Goal: Check status: Check status

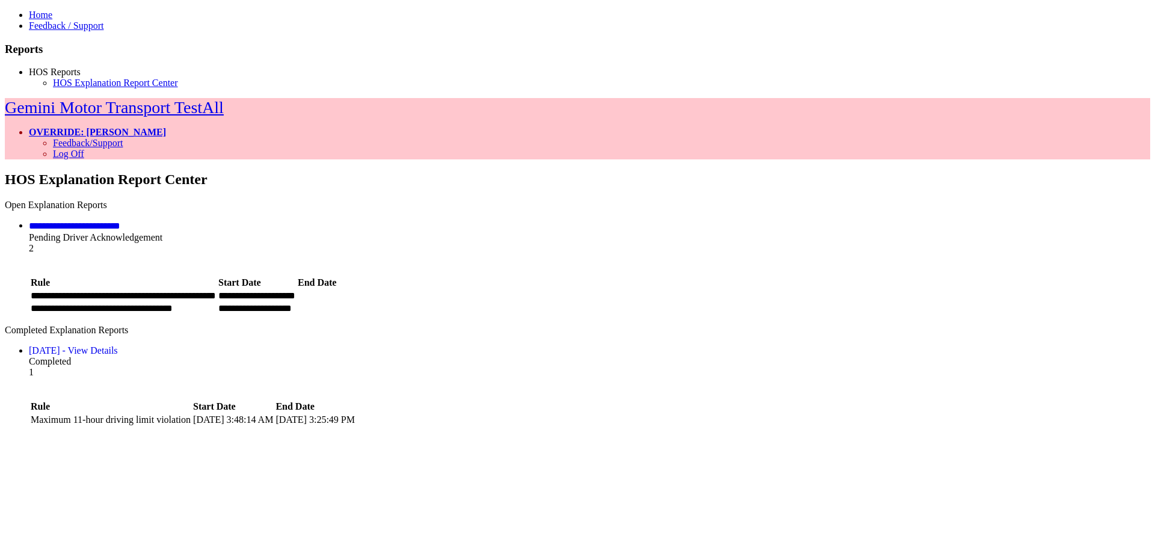
click at [66, 77] on link "HOS Reports" at bounding box center [55, 72] width 52 height 10
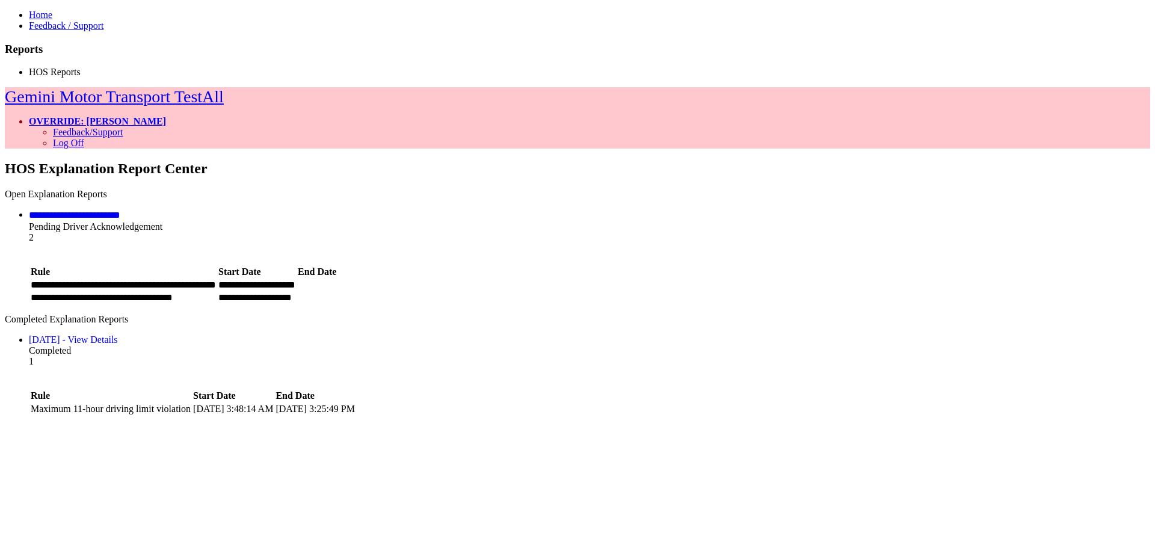
click at [66, 77] on link "HOS Reports" at bounding box center [55, 72] width 52 height 10
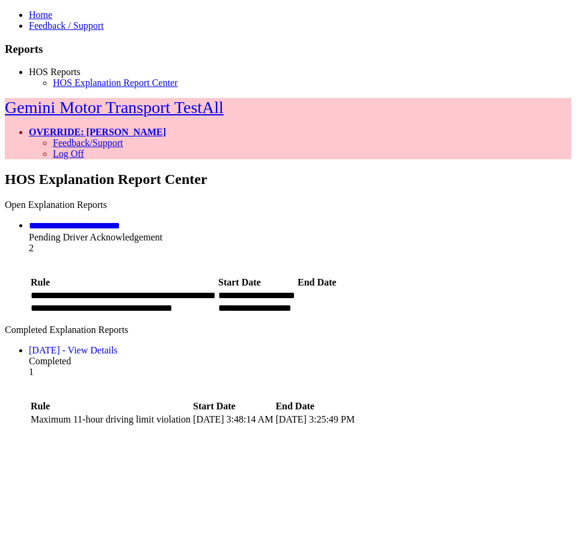
click at [35, 378] on link at bounding box center [35, 383] width 0 height 10
click at [494, 243] on div "2" at bounding box center [300, 254] width 542 height 22
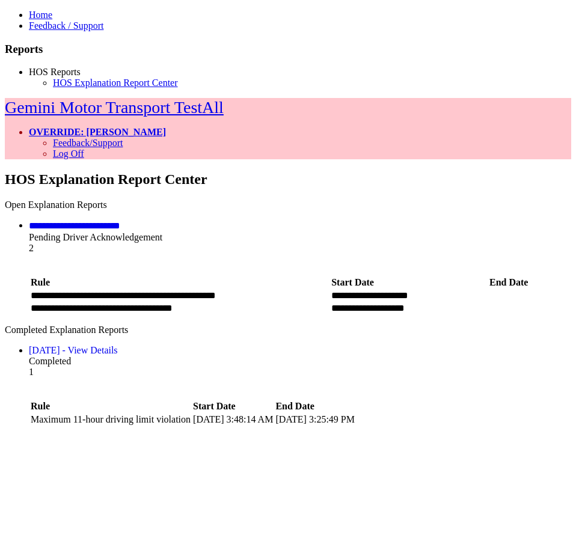
click at [459, 367] on div "1" at bounding box center [300, 378] width 542 height 22
click at [5, 98] on icon at bounding box center [5, 98] width 0 height 0
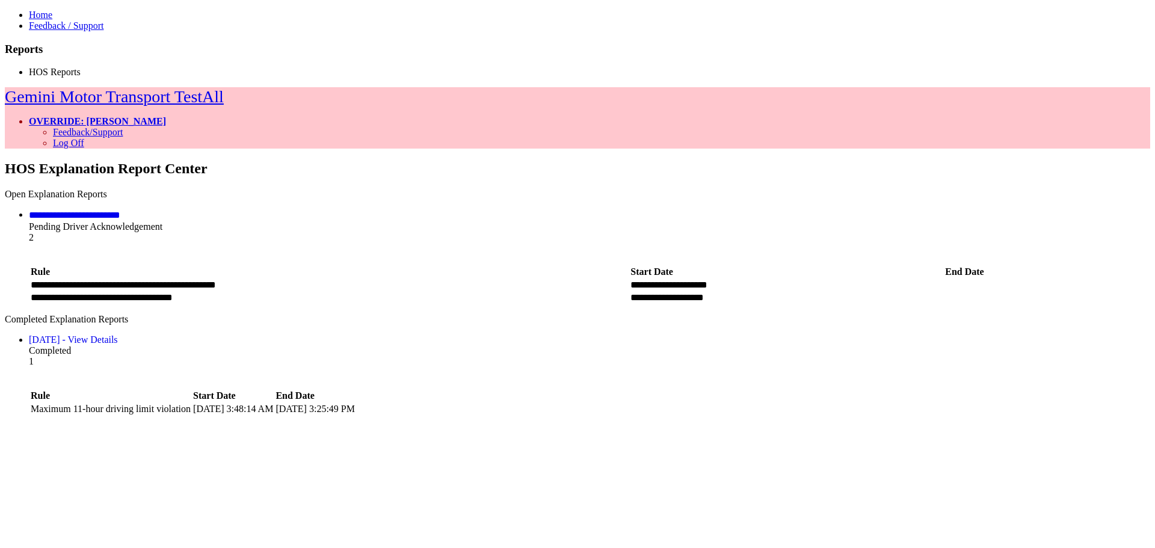
click at [5, 87] on icon at bounding box center [5, 87] width 0 height 0
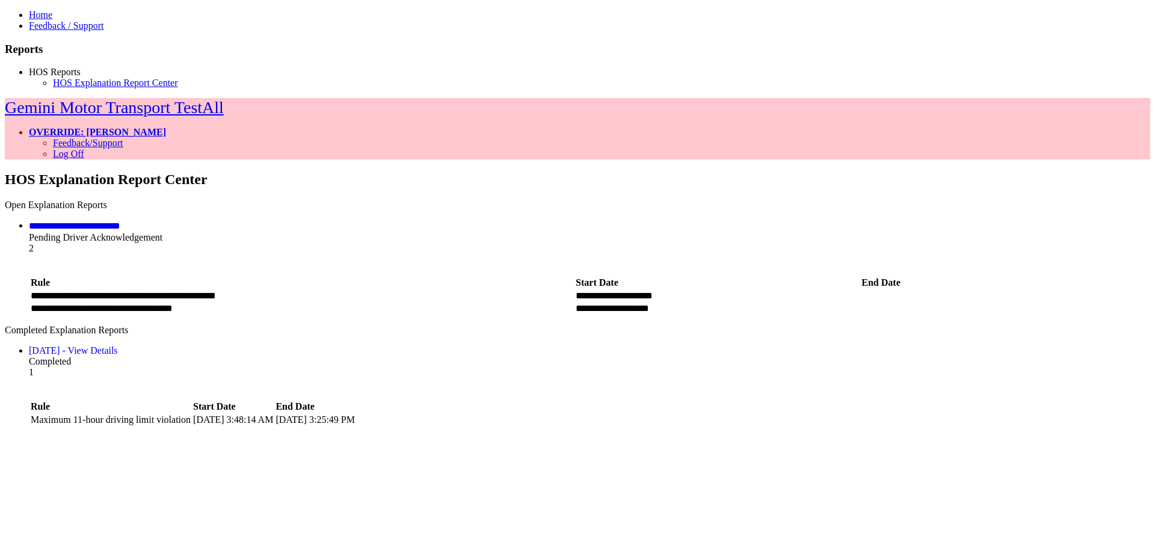
click at [5, 98] on icon at bounding box center [5, 98] width 0 height 0
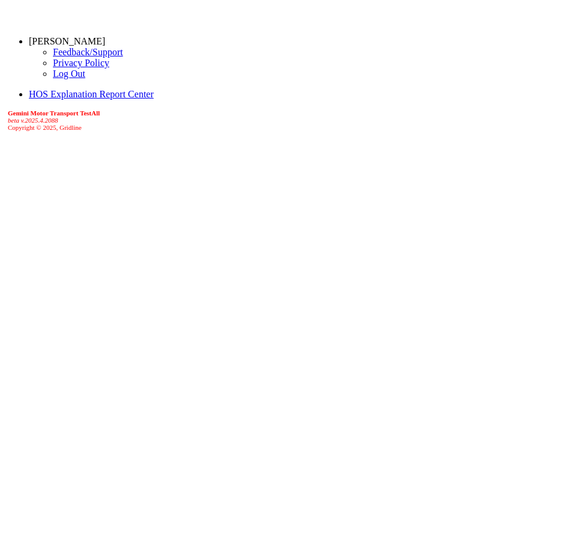
click at [5, 547] on icon at bounding box center [5, 555] width 0 height 0
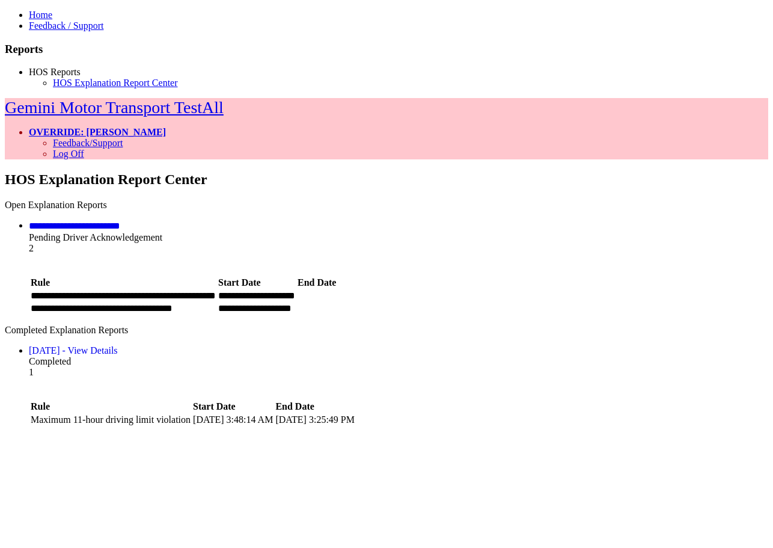
click at [43, 14] on link "Home" at bounding box center [40, 15] width 23 height 10
click at [72, 88] on link "HOS Explanation Report Center" at bounding box center [115, 83] width 125 height 10
click at [549, 220] on li "**********" at bounding box center [399, 267] width 740 height 95
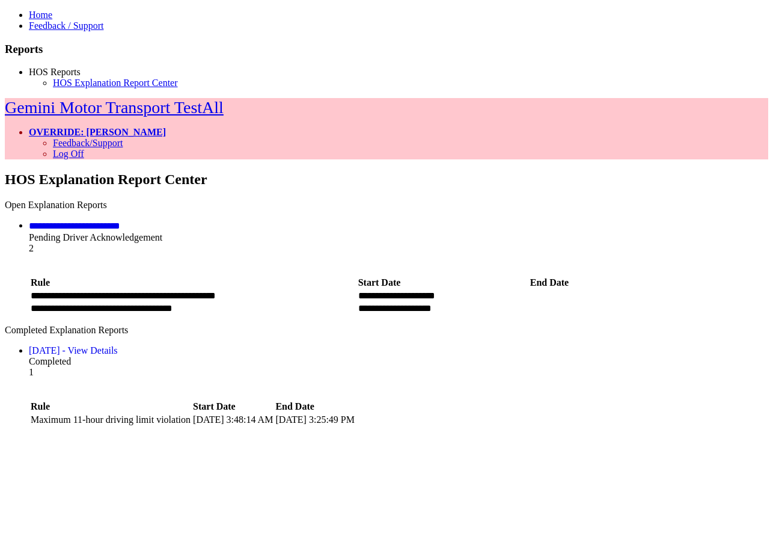
click at [582, 345] on li "8/11/2025 - View Details Completed 1 Rule Start Date End Date" at bounding box center [399, 386] width 740 height 82
click at [96, 88] on link "HOS Explanation Report Center" at bounding box center [115, 83] width 125 height 10
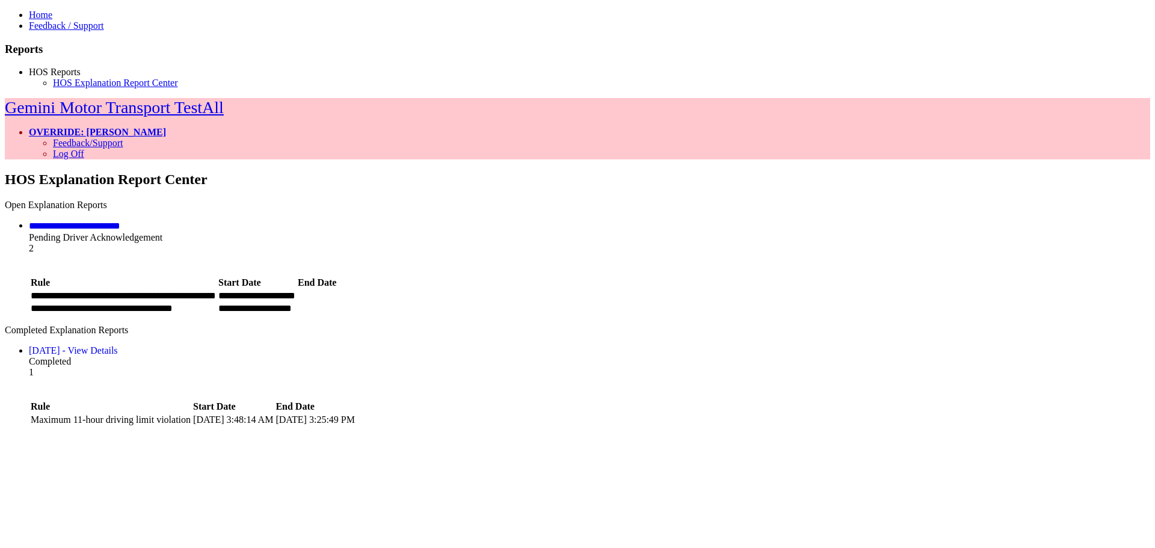
click at [732, 273] on div "**********" at bounding box center [577, 421] width 1145 height 501
click at [79, 77] on link "HOS Reports" at bounding box center [55, 72] width 52 height 10
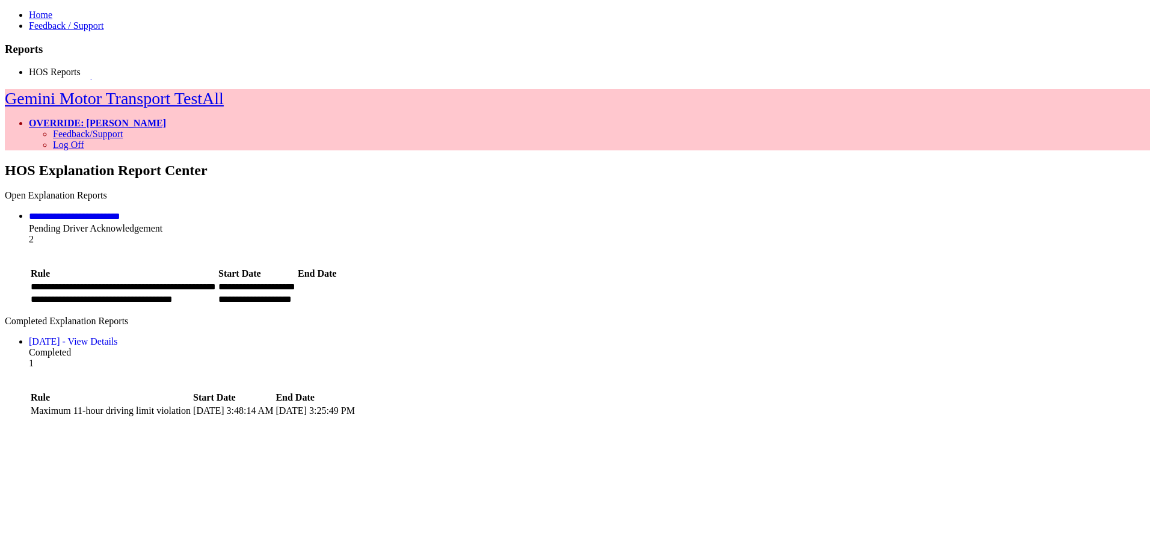
click at [79, 77] on link "HOS Reports" at bounding box center [55, 72] width 52 height 10
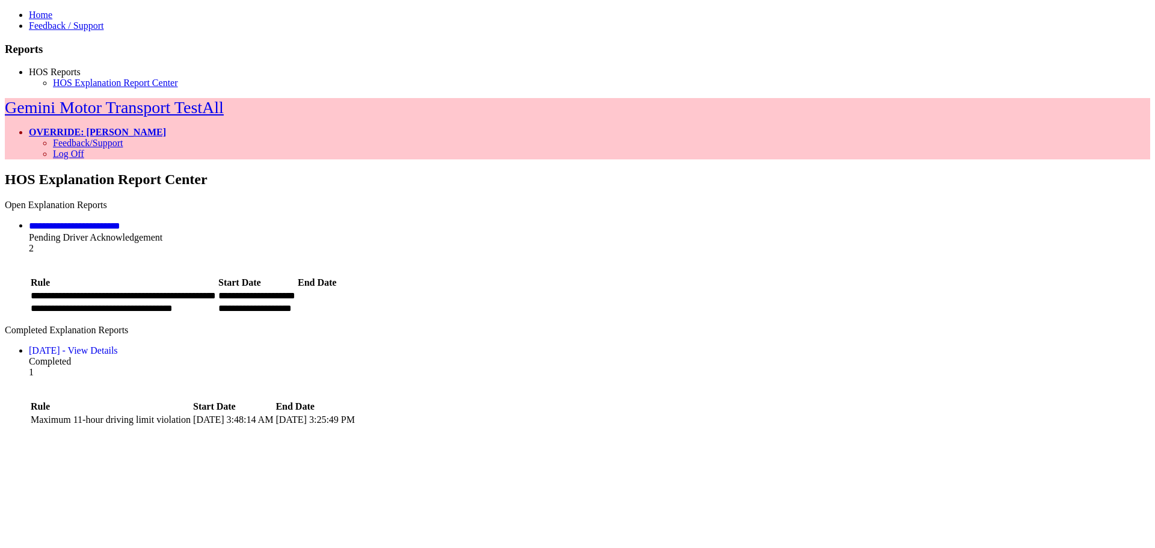
click at [71, 356] on span "Completed" at bounding box center [50, 361] width 42 height 10
click at [162, 232] on span "Pending Driver Acknowledgement" at bounding box center [95, 237] width 133 height 10
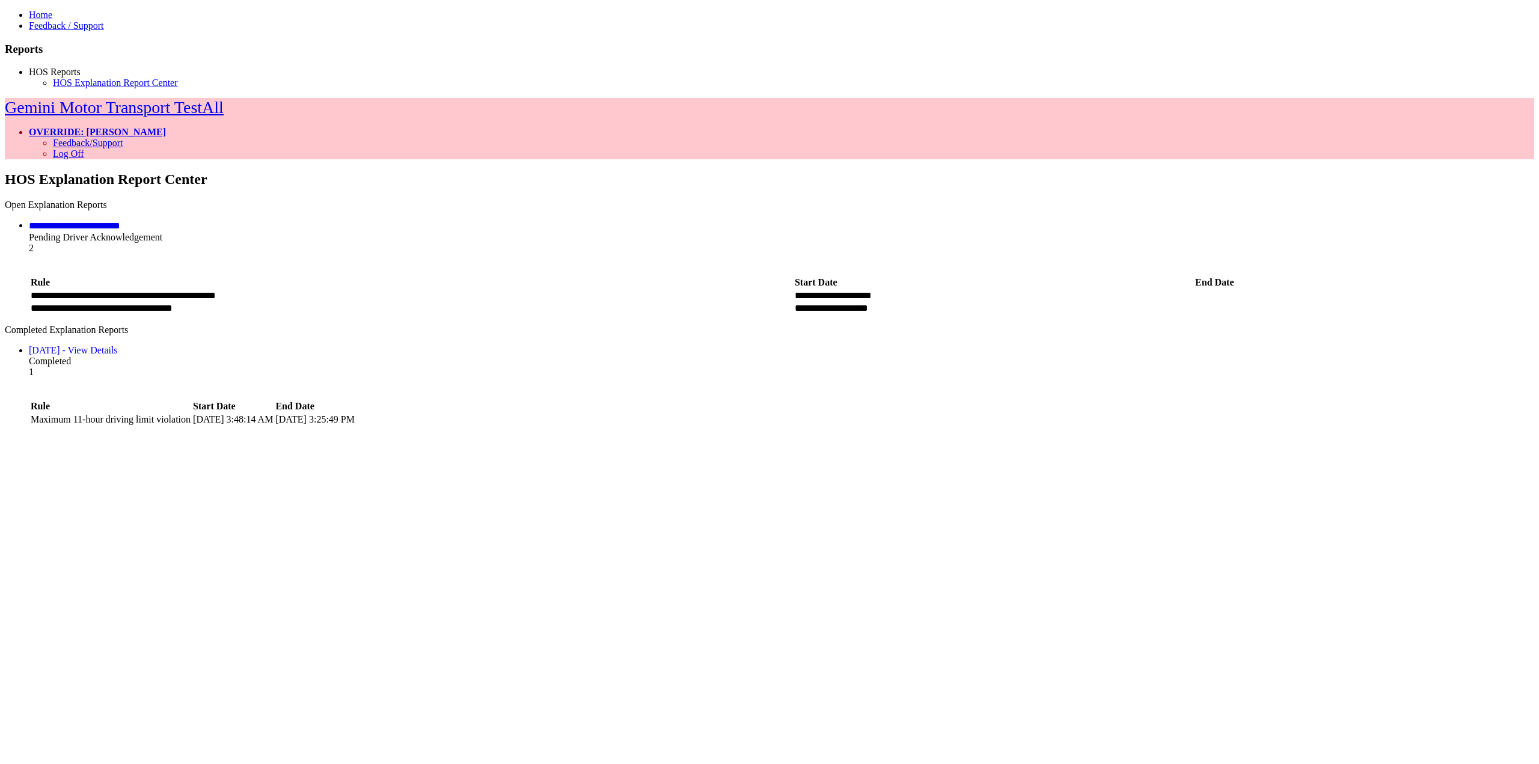
click at [569, 440] on div "**********" at bounding box center [770, 529] width 1530 height 717
